Goal: Task Accomplishment & Management: Use online tool/utility

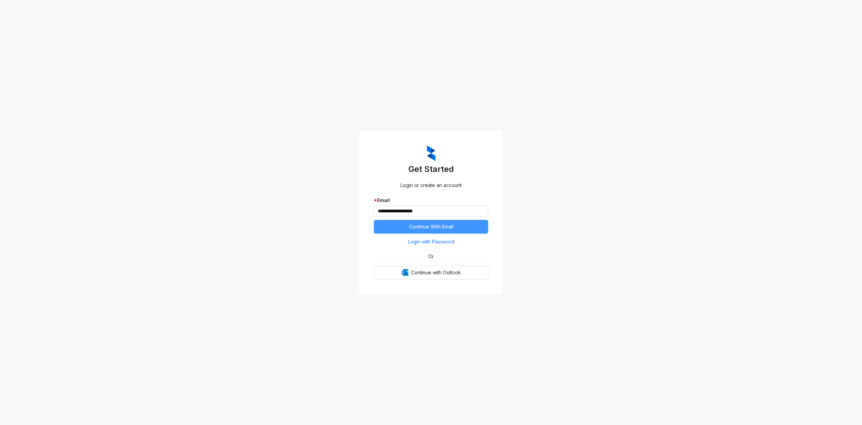
click at [437, 224] on span "Continue With Email" at bounding box center [431, 227] width 44 height 8
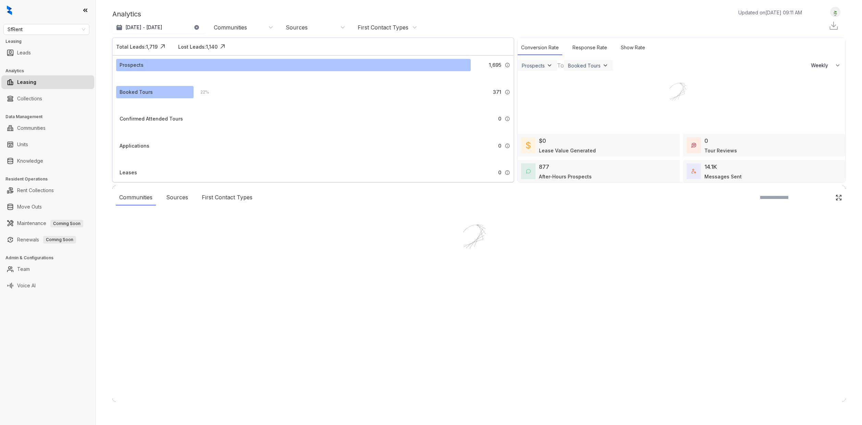
select select "******"
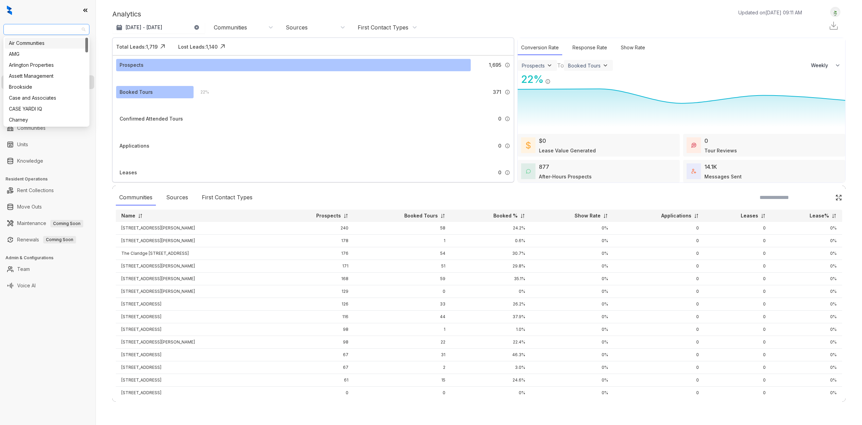
click at [73, 27] on span "SfRent" at bounding box center [47, 29] width 78 height 10
type input "***"
click at [43, 47] on div "Case and Associates" at bounding box center [46, 43] width 75 height 8
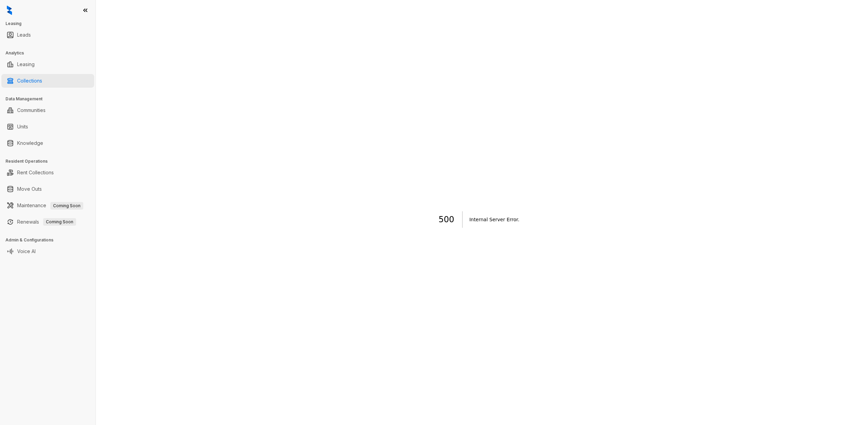
click at [40, 81] on link "Collections" at bounding box center [29, 81] width 25 height 14
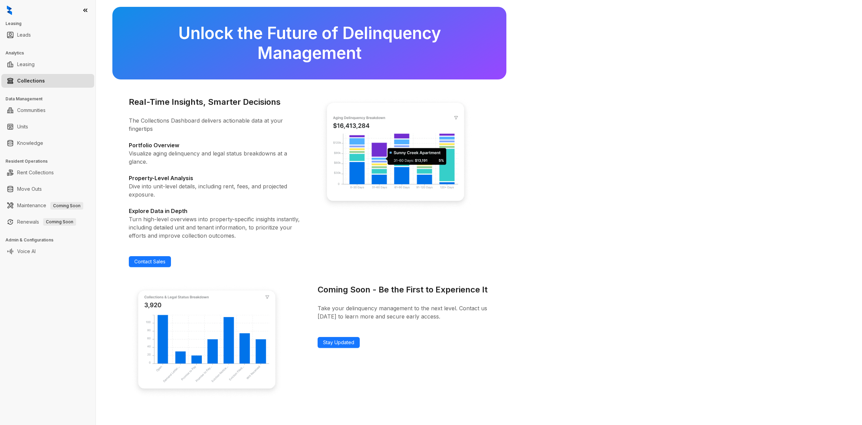
click at [86, 12] on icon at bounding box center [85, 10] width 7 height 7
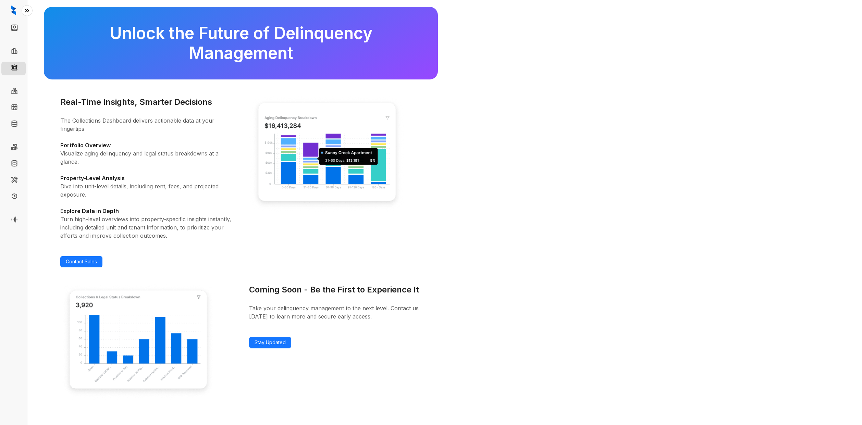
click at [25, 10] on icon at bounding box center [27, 10] width 7 height 7
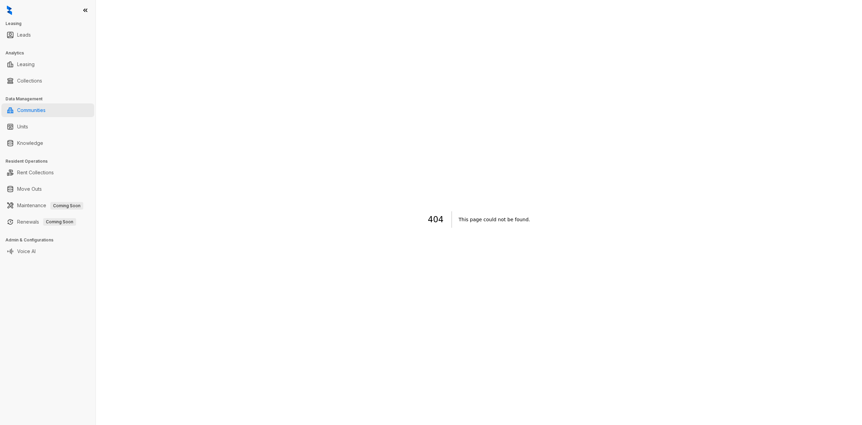
click at [31, 111] on link "Communities" at bounding box center [31, 110] width 28 height 14
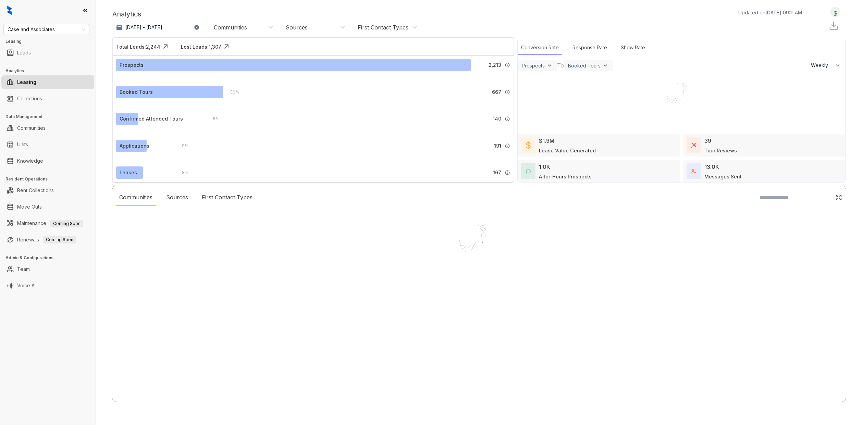
select select "******"
click at [37, 95] on div at bounding box center [431, 212] width 862 height 425
click at [34, 105] on div at bounding box center [431, 212] width 862 height 425
click at [37, 100] on div at bounding box center [431, 212] width 862 height 425
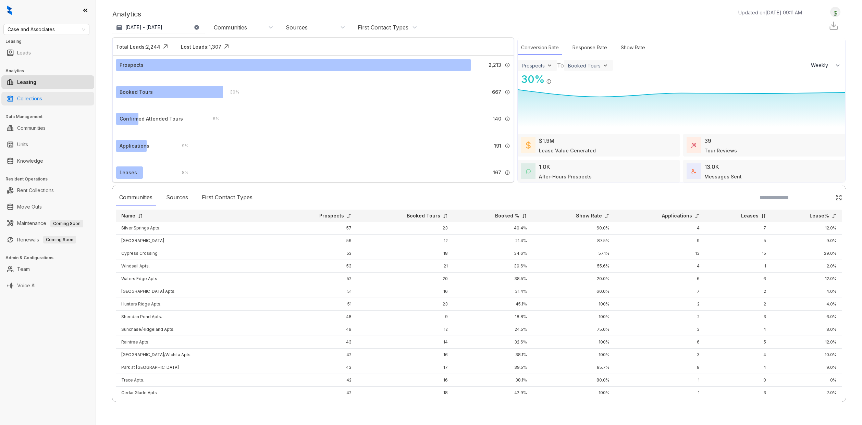
click at [30, 103] on link "Collections" at bounding box center [29, 99] width 25 height 14
click at [36, 98] on link "Collections" at bounding box center [29, 99] width 25 height 14
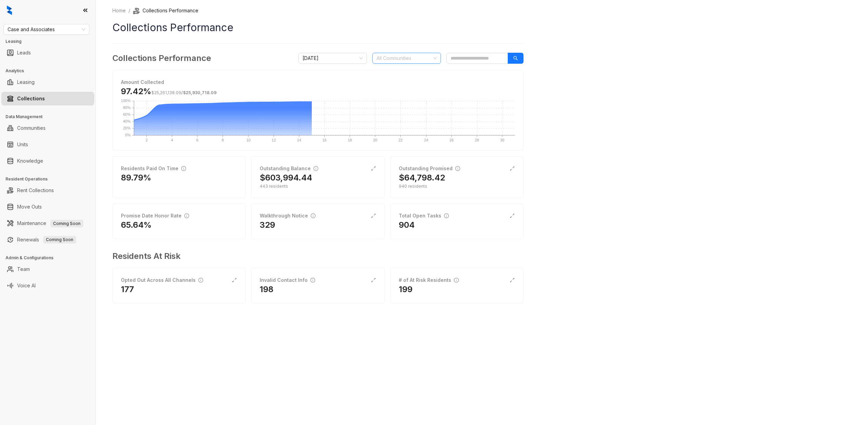
click at [396, 59] on div at bounding box center [403, 58] width 59 height 10
type input "***"
click at [396, 69] on div "Cascata Apartments" at bounding box center [407, 72] width 58 height 8
click at [440, 35] on h1 "Collections Performance" at bounding box center [317, 27] width 411 height 15
click at [477, 60] on input "search" at bounding box center [478, 58] width 62 height 11
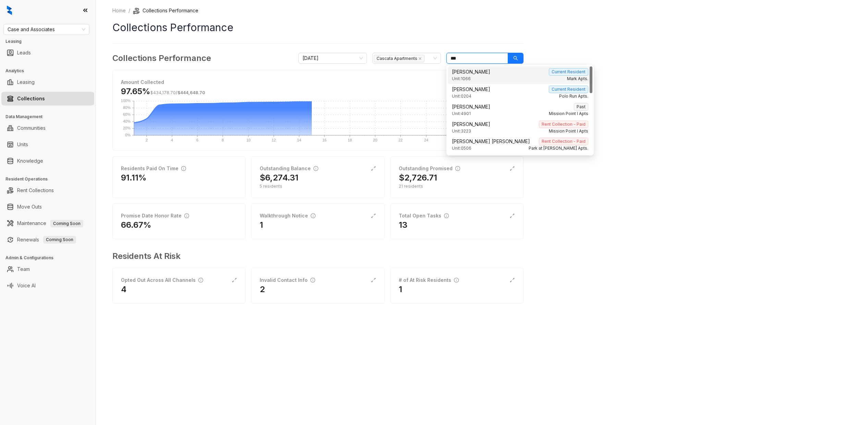
click at [495, 74] on div "[PERSON_NAME] Current Resident" at bounding box center [520, 72] width 136 height 8
type input "***"
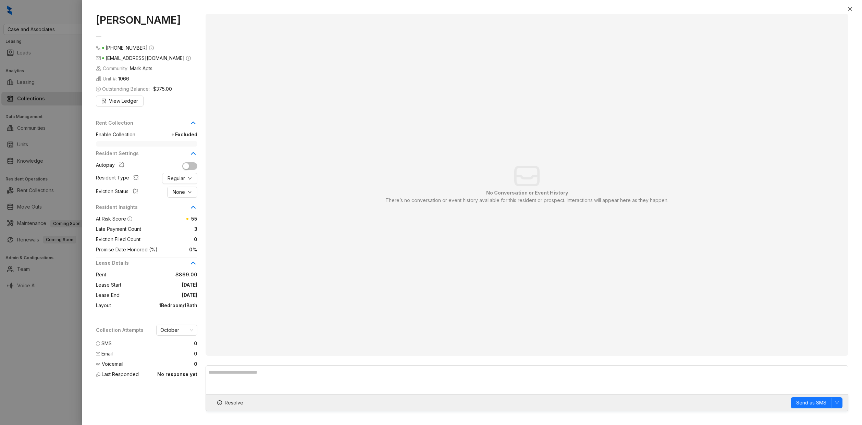
click at [71, 188] on div at bounding box center [431, 212] width 862 height 425
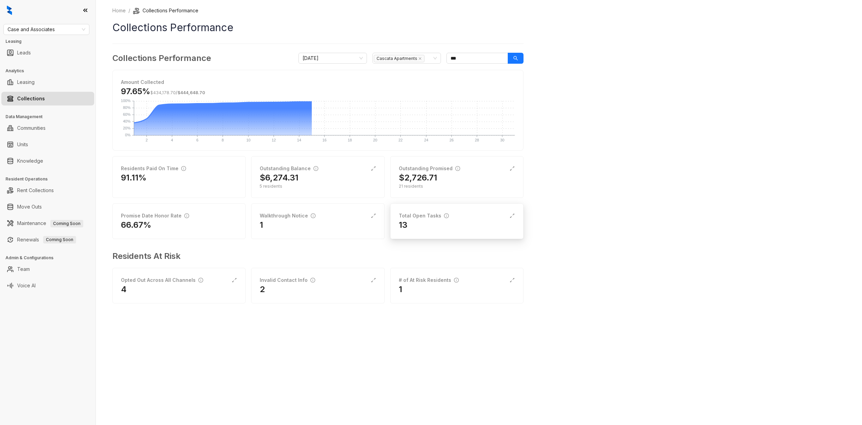
click at [407, 224] on div "13" at bounding box center [457, 225] width 116 height 11
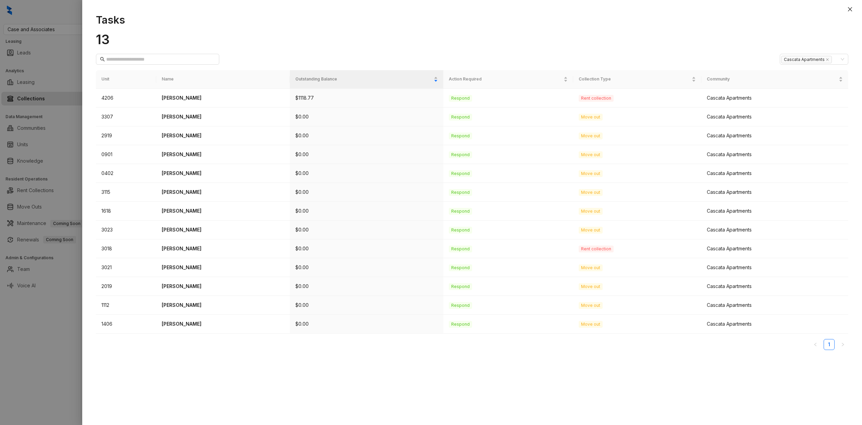
click at [58, 168] on div at bounding box center [431, 212] width 862 height 425
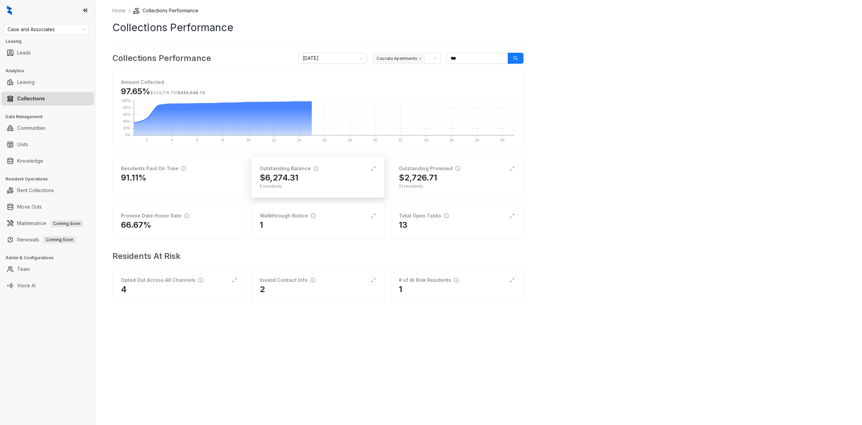
click at [318, 190] on div "Outstanding Balance $6,274.31 5 residents" at bounding box center [317, 177] width 133 height 42
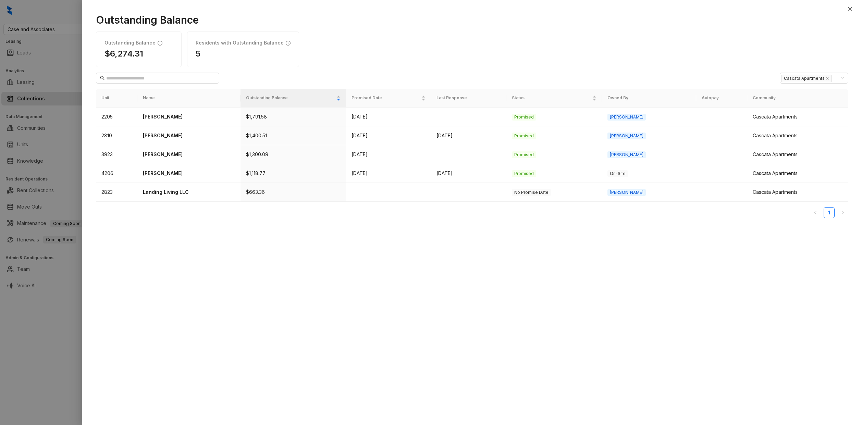
click at [70, 144] on div at bounding box center [431, 212] width 862 height 425
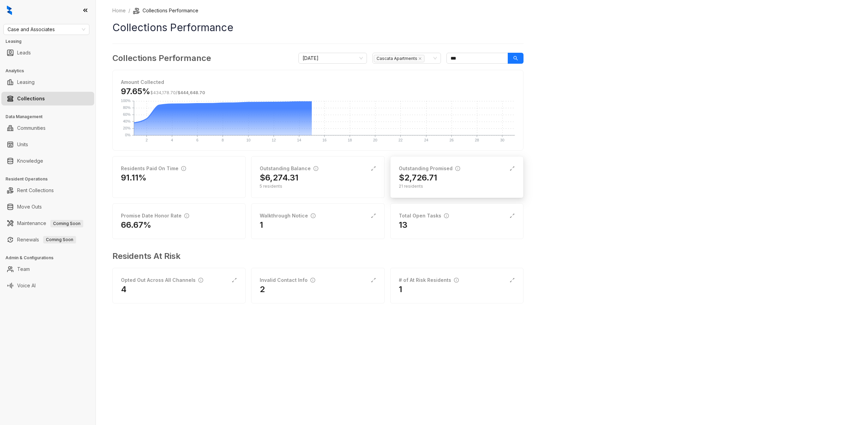
click at [437, 178] on div "$2,726.71" at bounding box center [457, 177] width 116 height 11
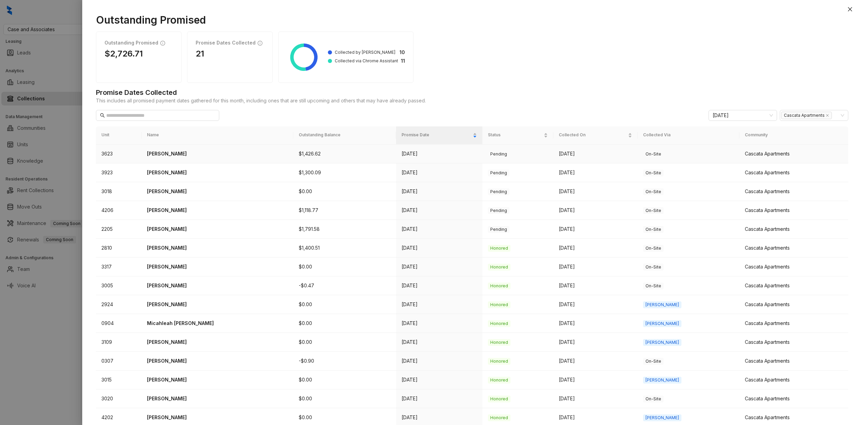
click at [167, 152] on p "[PERSON_NAME]" at bounding box center [217, 154] width 141 height 8
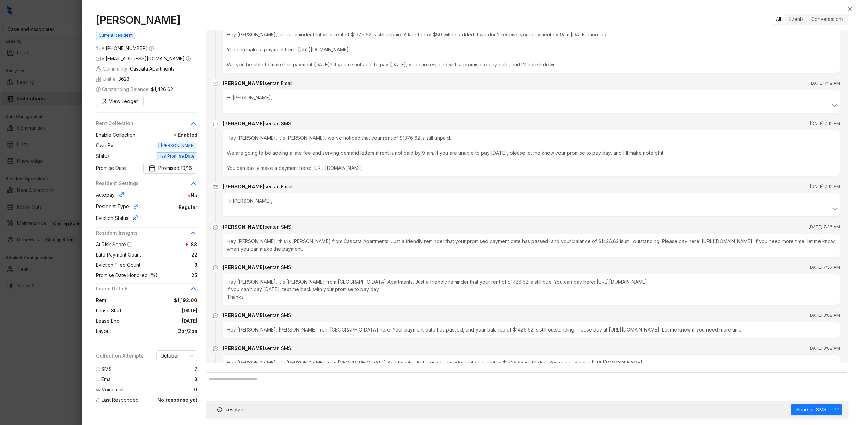
scroll to position [3976, 0]
